Goal: Task Accomplishment & Management: Manage account settings

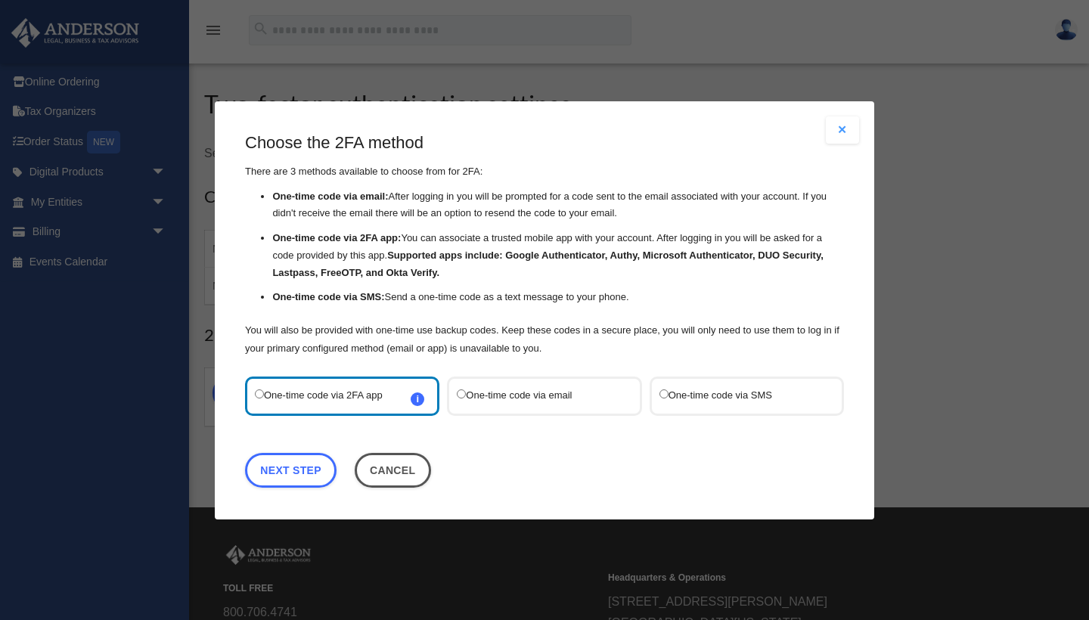
click at [948, 266] on div "Are you sure? Any unsaved changes will be lost! Yes No Choose the 2FA method Th…" at bounding box center [544, 310] width 1089 height 620
click at [944, 200] on div "Are you sure? Any unsaved changes will be lost! Yes No Choose the 2FA method Th…" at bounding box center [544, 310] width 1089 height 620
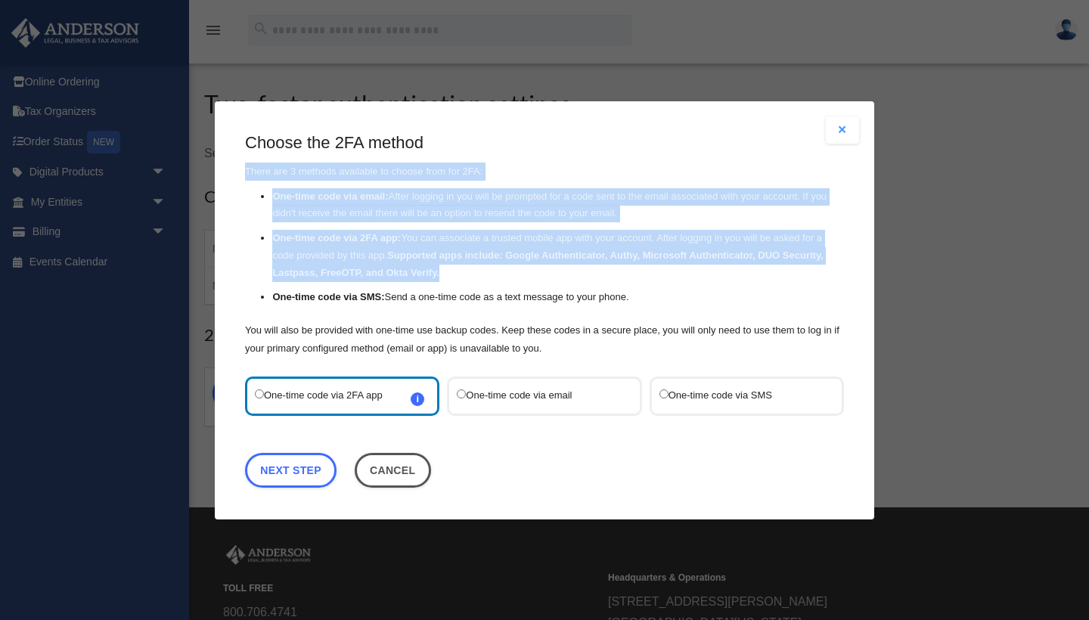
drag, startPoint x: 764, startPoint y: 141, endPoint x: 839, endPoint y: 270, distance: 148.8
click at [839, 271] on div "Choose the 2FA method There are 3 methods available to choose from for 2FA: One…" at bounding box center [544, 245] width 599 height 226
click at [1088, 272] on div "Are you sure? Any unsaved changes will be lost! Yes No Choose the 2FA method Th…" at bounding box center [544, 310] width 1089 height 620
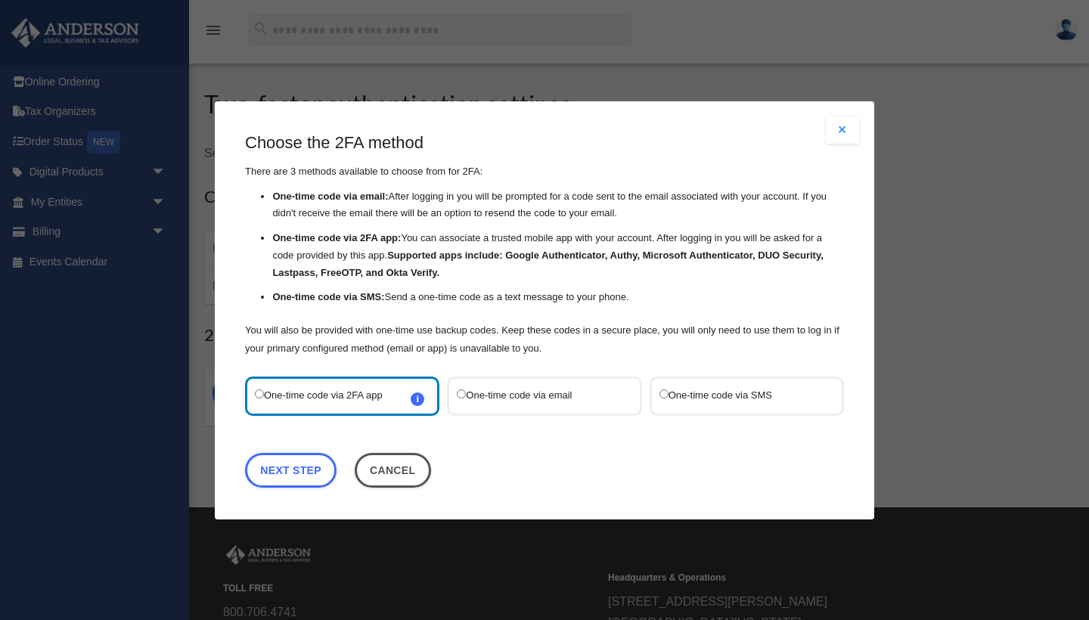
click at [705, 394] on label "One-time code via SMS" at bounding box center [740, 396] width 160 height 20
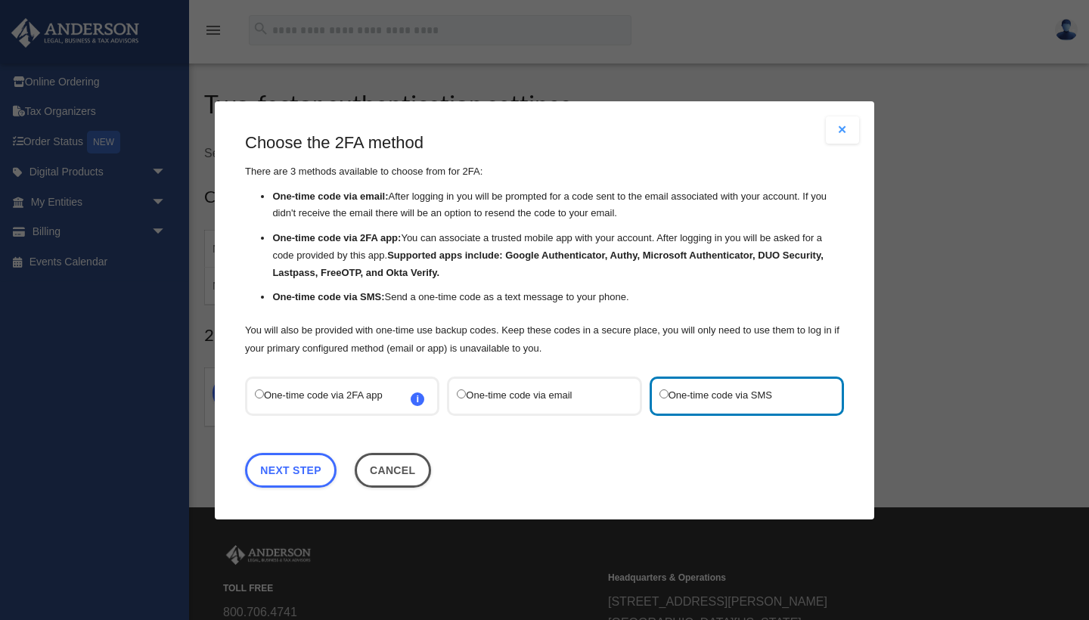
click at [570, 396] on label "One-time code via email" at bounding box center [537, 396] width 160 height 20
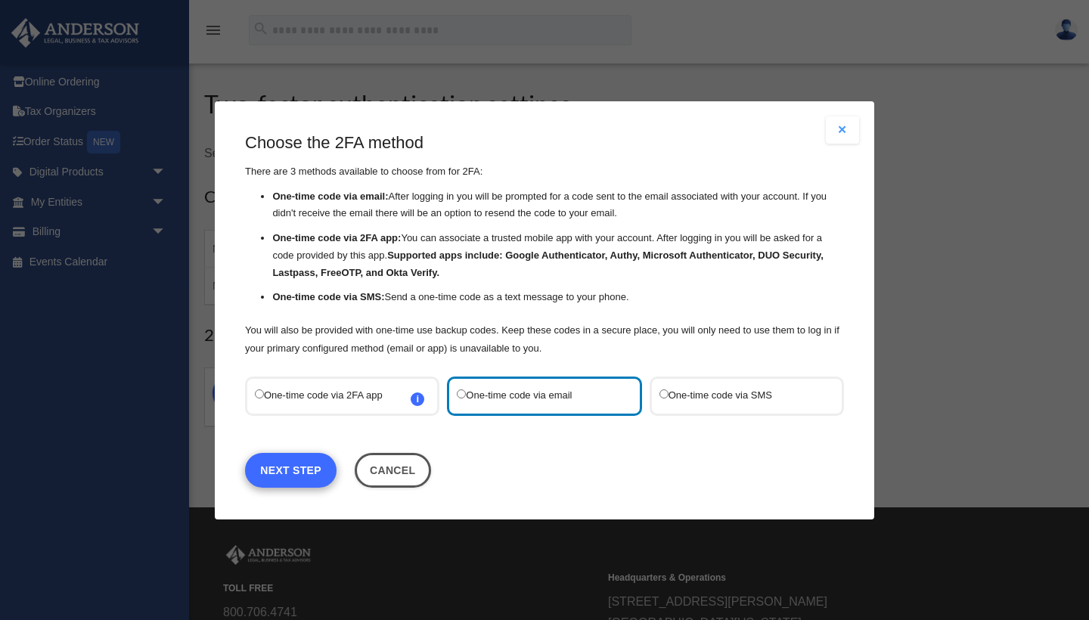
click at [290, 472] on link "Next Step" at bounding box center [291, 469] width 92 height 35
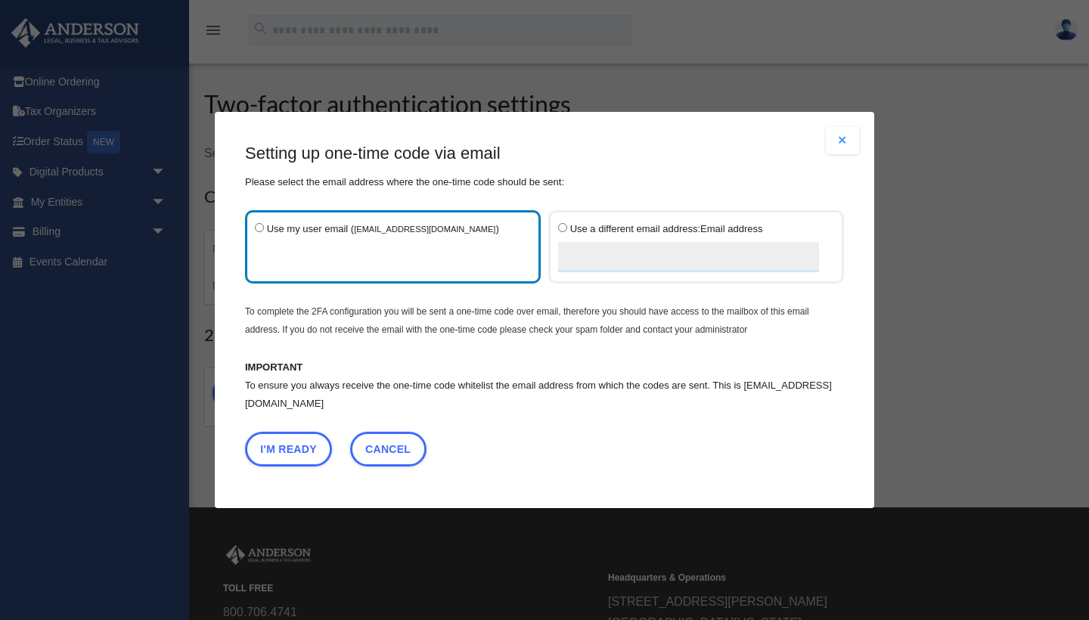
click at [496, 250] on label "Use my user email ( amcyb@hotmail.com )" at bounding box center [385, 247] width 261 height 54
click at [296, 440] on button "I'm Ready" at bounding box center [288, 449] width 87 height 35
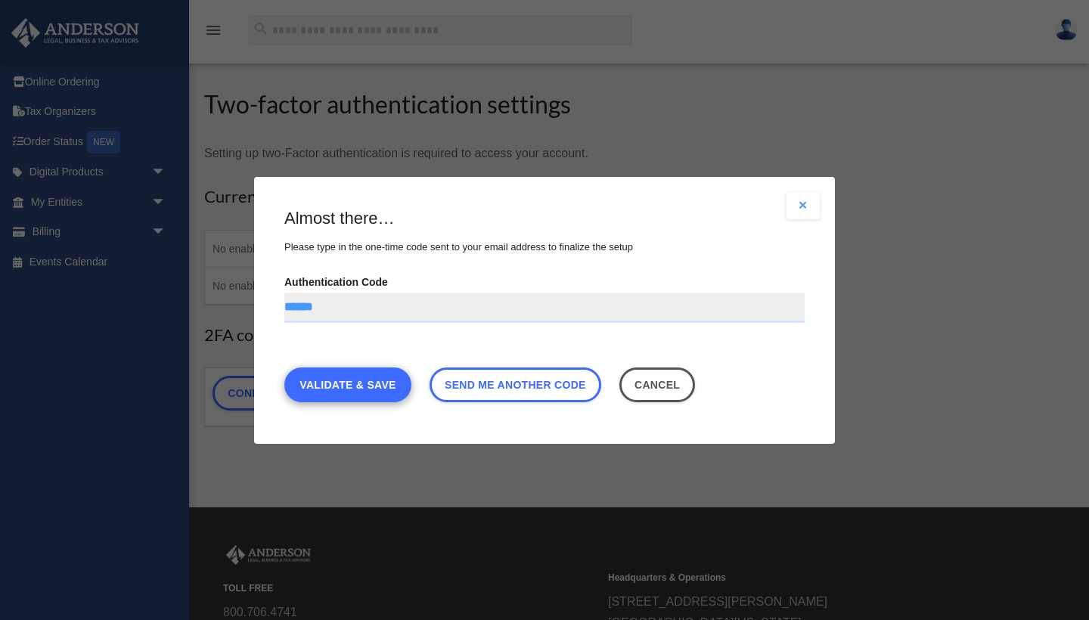
type input "******"
click at [377, 387] on link "Validate & Save" at bounding box center [347, 384] width 127 height 35
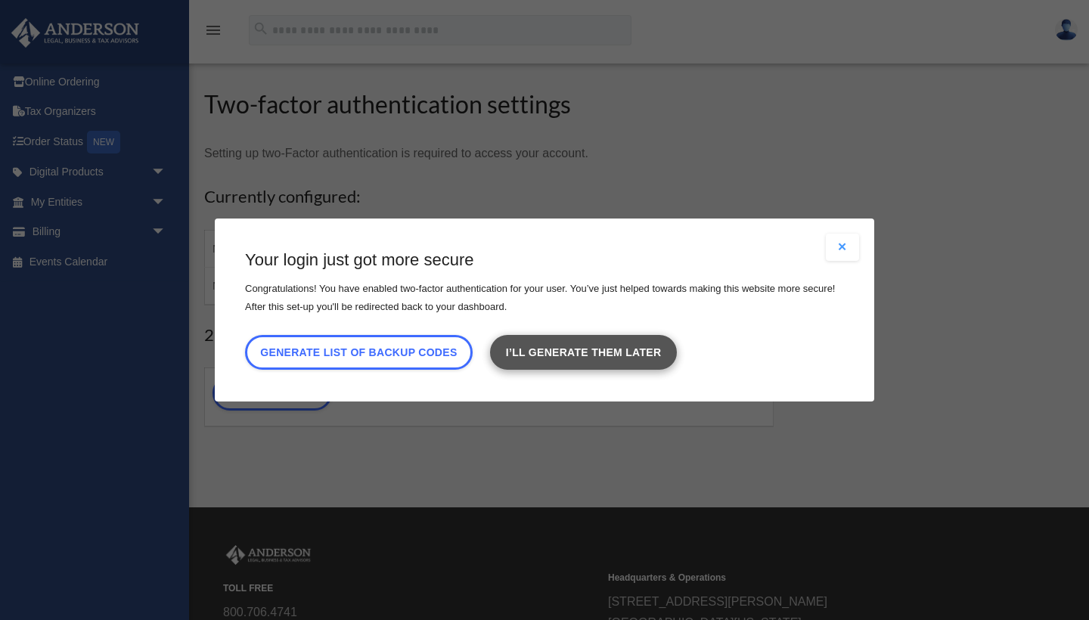
click at [559, 354] on link "I’ll generate them later" at bounding box center [583, 352] width 186 height 35
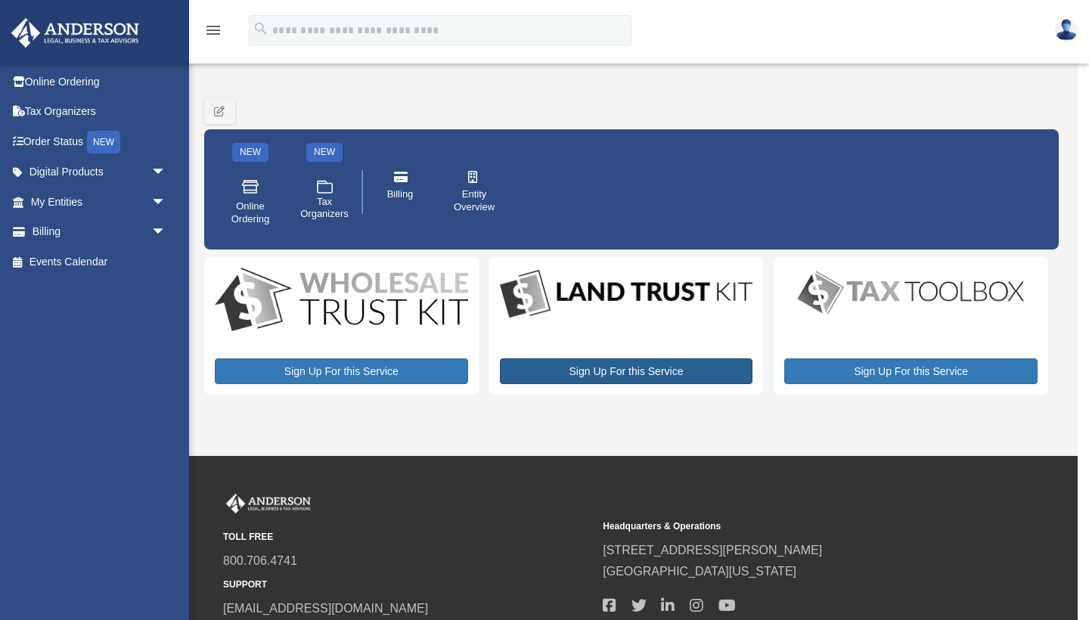
click at [606, 376] on link "Sign Up For this Service" at bounding box center [626, 372] width 253 height 26
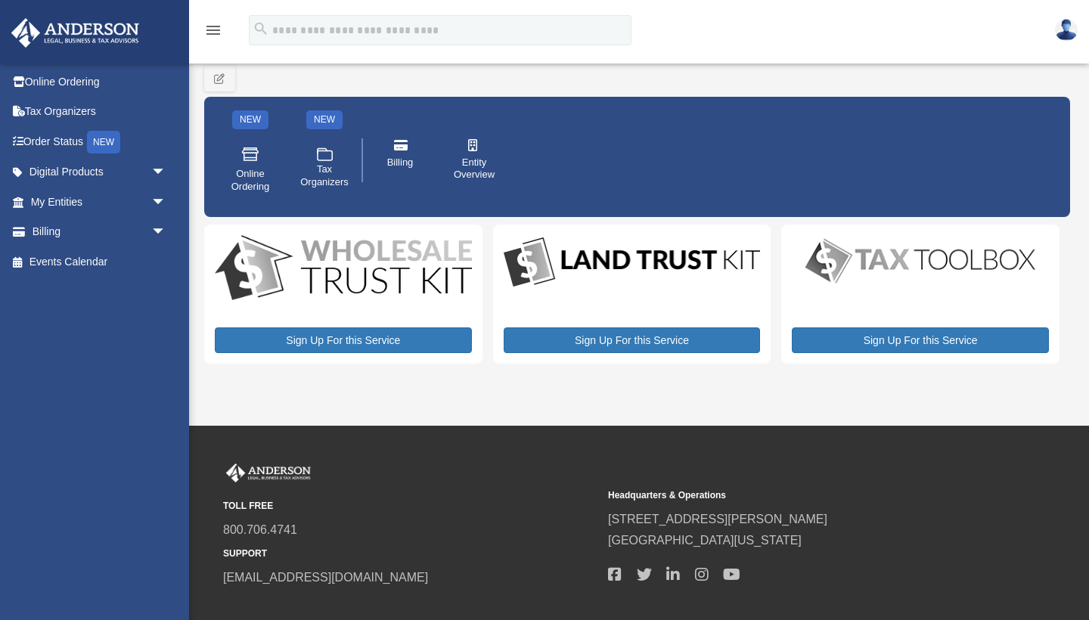
scroll to position [30, 0]
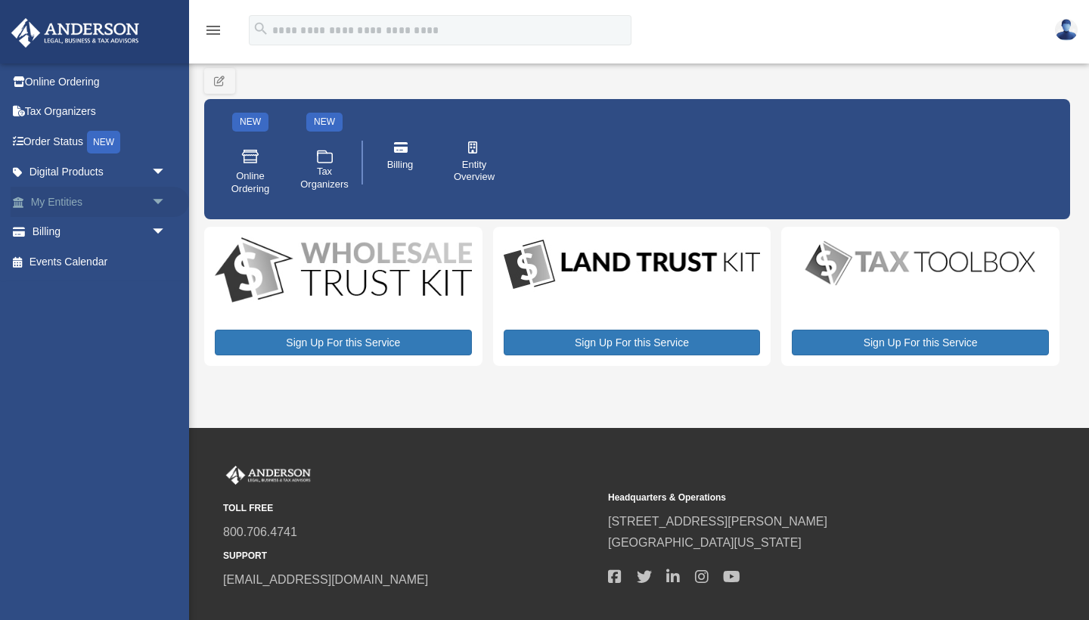
click at [63, 202] on link "My Entities arrow_drop_down" at bounding box center [100, 202] width 178 height 30
click at [157, 200] on span "arrow_drop_down" at bounding box center [166, 202] width 30 height 31
click at [62, 202] on link "My Entities arrow_drop_up" at bounding box center [100, 202] width 178 height 30
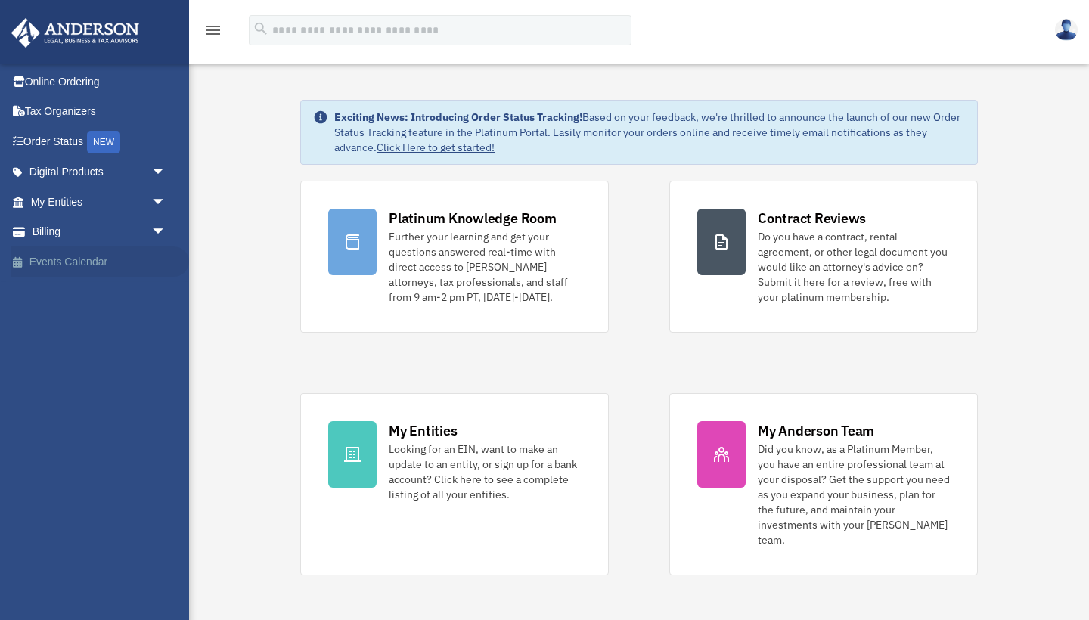
click at [82, 256] on link "Events Calendar" at bounding box center [100, 262] width 178 height 30
